Goal: Find contact information: Find contact information

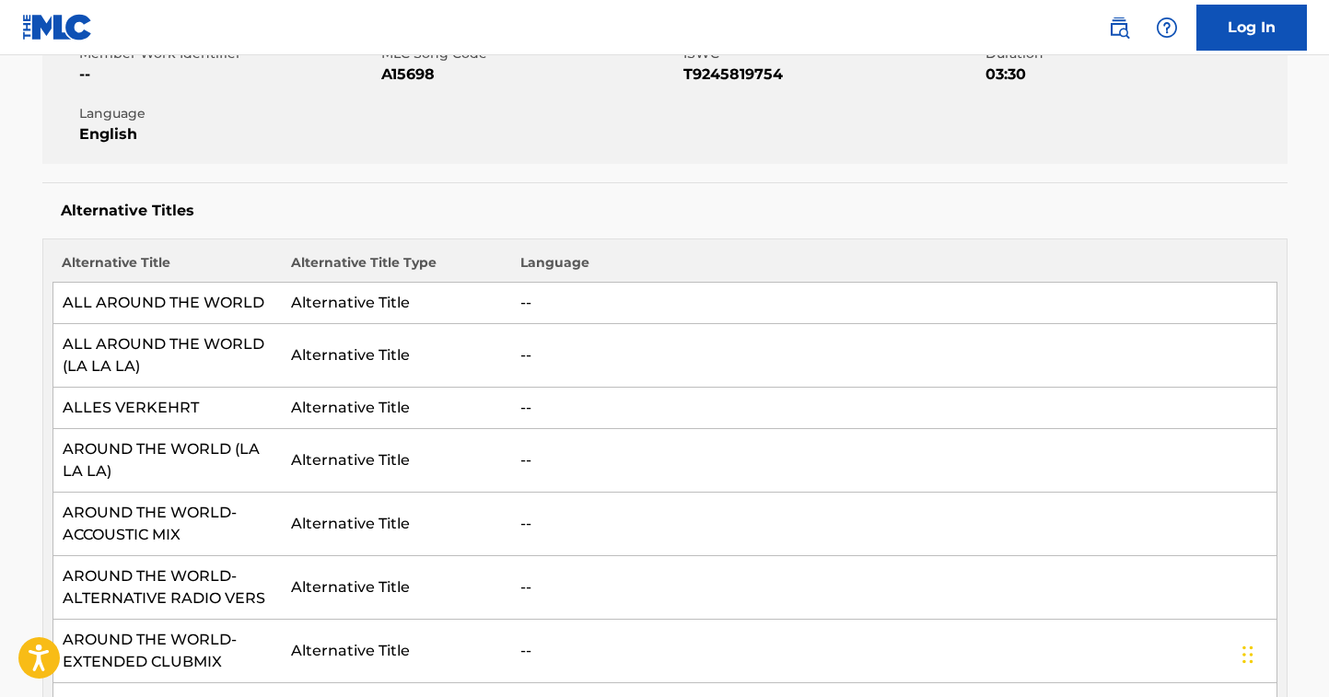
scroll to position [362, 0]
click at [186, 341] on td "ALL AROUND THE WORLD (LA LA LA)" at bounding box center [167, 354] width 229 height 64
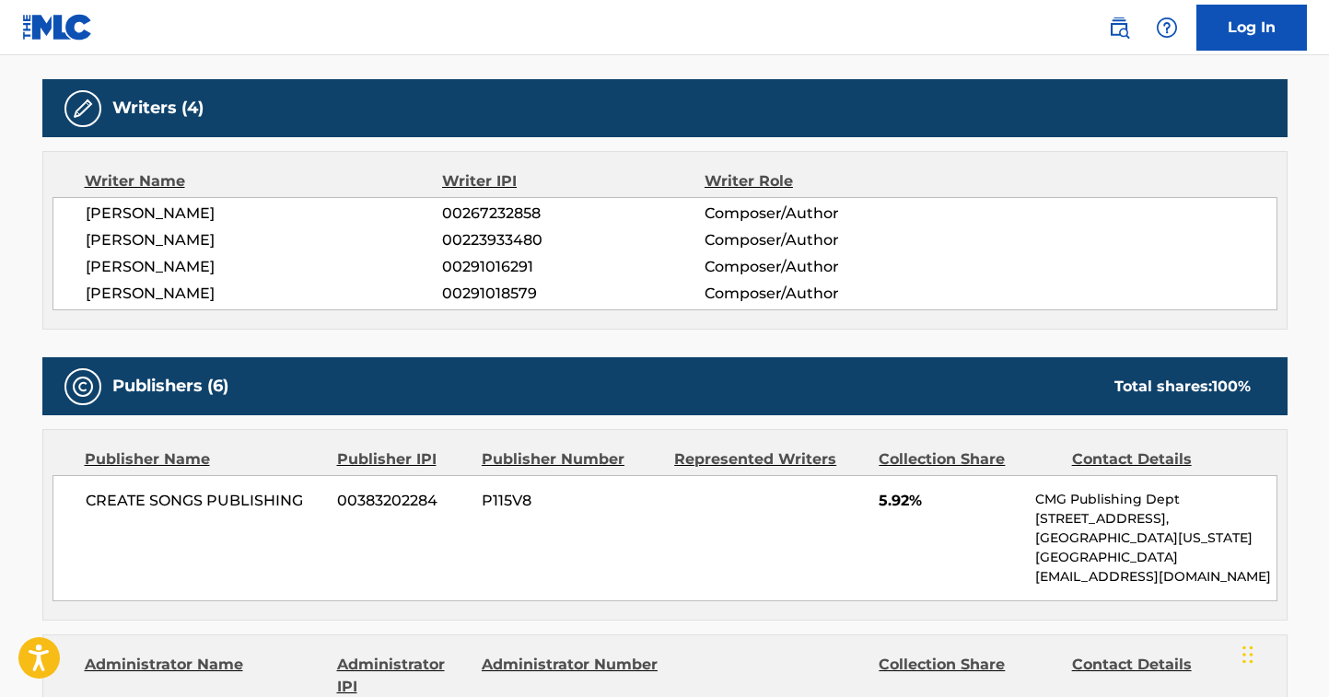
scroll to position [1461, 0]
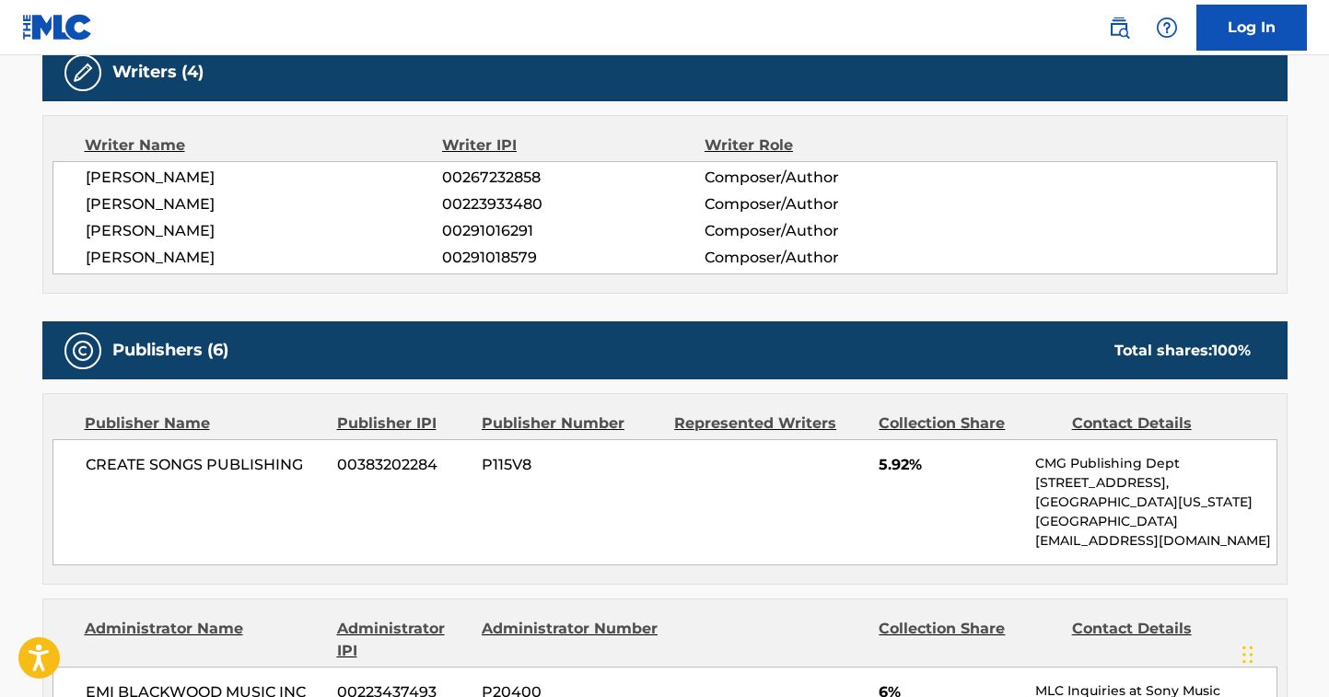
scroll to position [1642, 0]
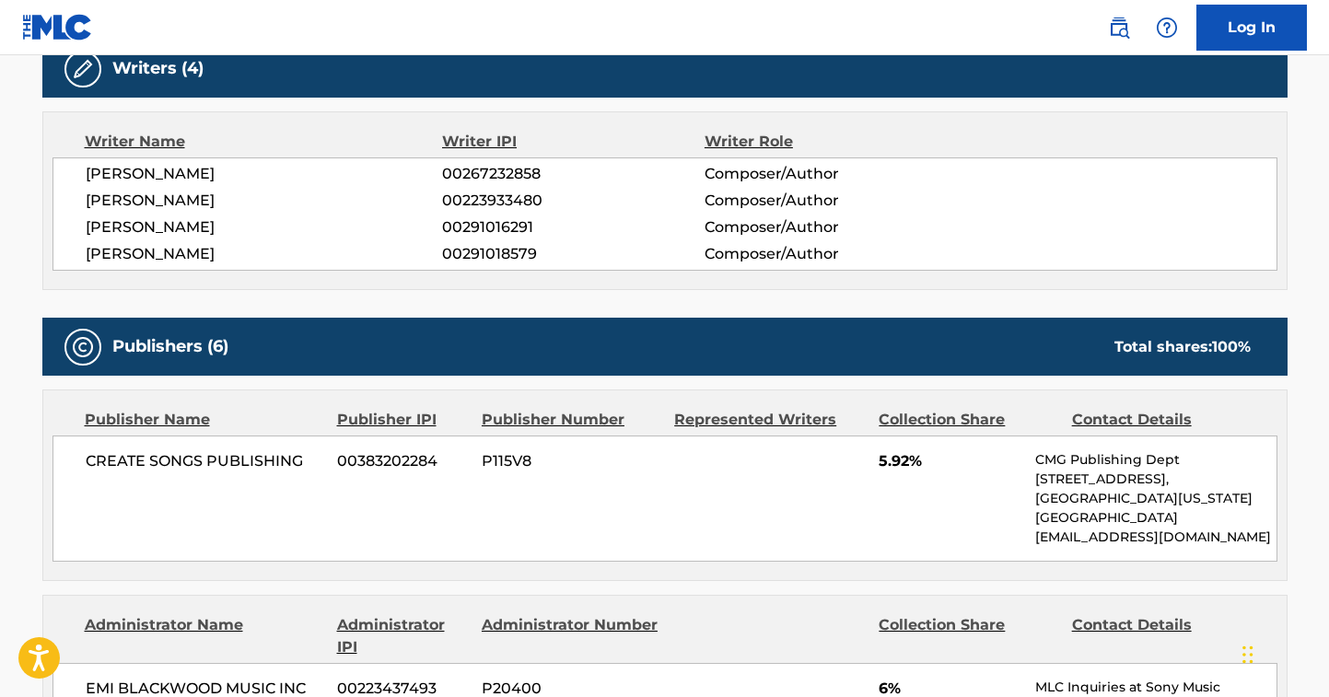
drag, startPoint x: 1025, startPoint y: 516, endPoint x: 1198, endPoint y: 526, distance: 173.5
click at [1199, 526] on div "CREATE SONGS PUBLISHING 00383202284 P115V8 5.92% CMG Publishing Dept [STREET_AD…" at bounding box center [665, 499] width 1225 height 126
copy p "[EMAIL_ADDRESS][DOMAIN_NAME]"
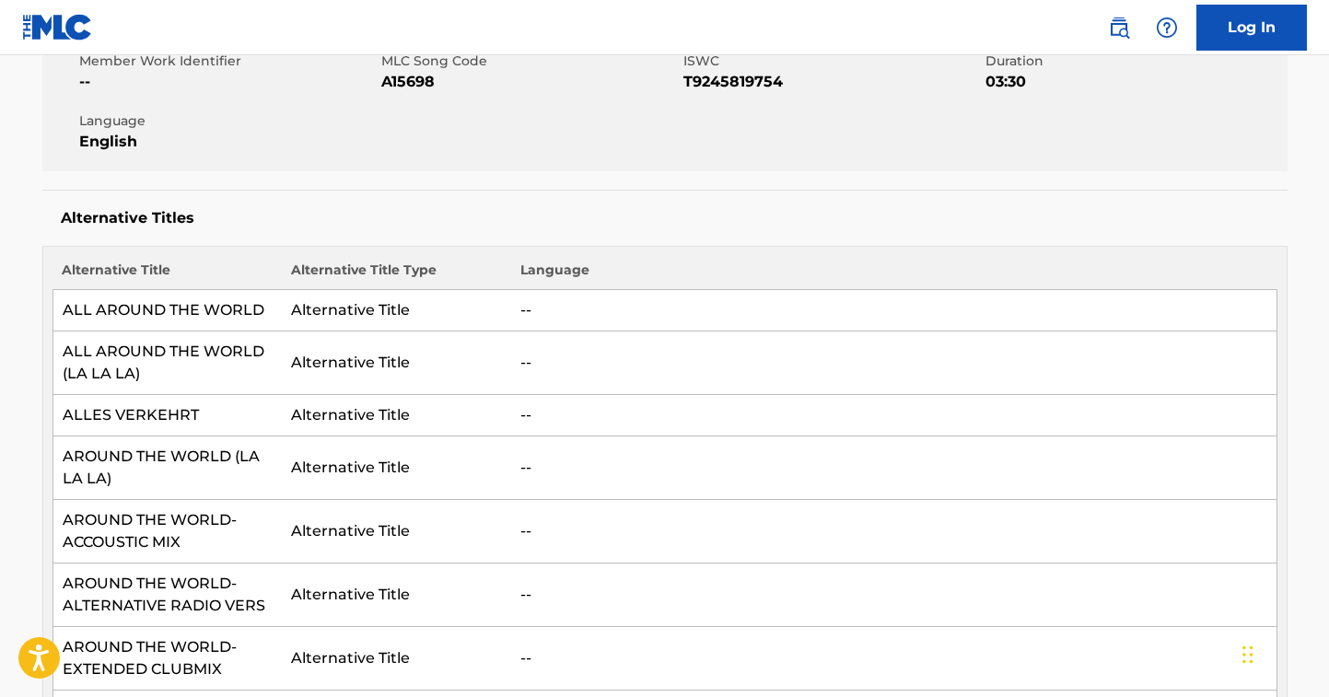
scroll to position [310, 0]
